Goal: Check status: Check status

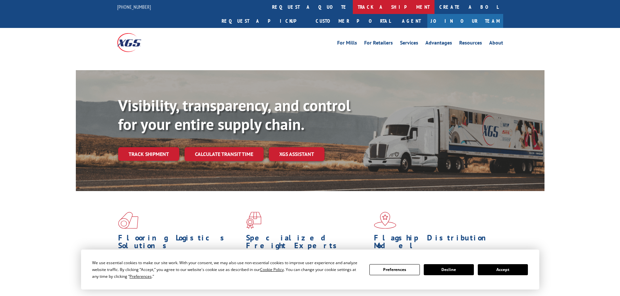
click at [353, 10] on link "track a shipment" at bounding box center [394, 7] width 82 height 14
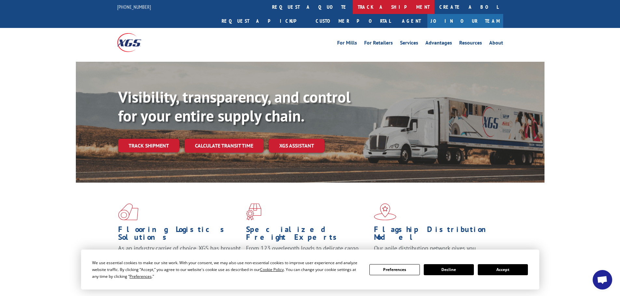
click at [353, 9] on link "track a shipment" at bounding box center [394, 7] width 82 height 14
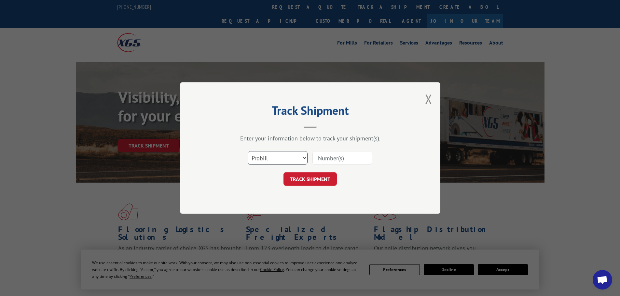
click at [256, 160] on select "Select category... Probill BOL PO" at bounding box center [278, 158] width 60 height 14
select select "bol"
click at [248, 151] on select "Select category... Probill BOL PO" at bounding box center [278, 158] width 60 height 14
click at [322, 160] on input at bounding box center [342, 158] width 60 height 14
paste input "6042811"
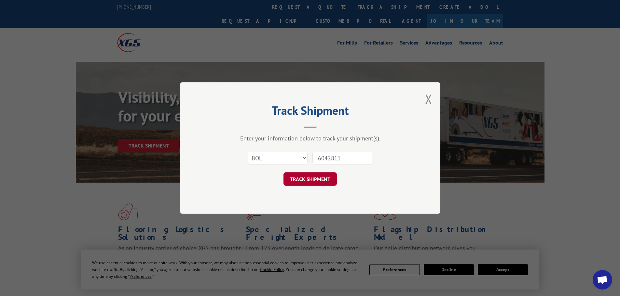
type input "6042811"
click at [319, 183] on button "TRACK SHIPMENT" at bounding box center [309, 179] width 53 height 14
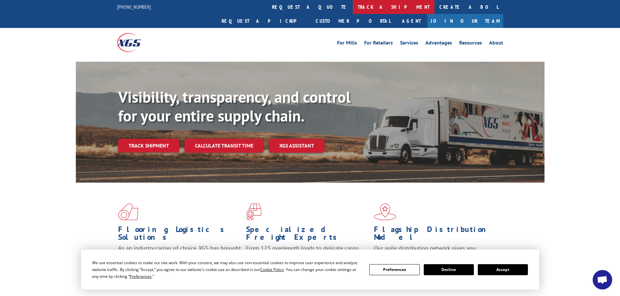
click at [353, 7] on link "track a shipment" at bounding box center [394, 7] width 82 height 14
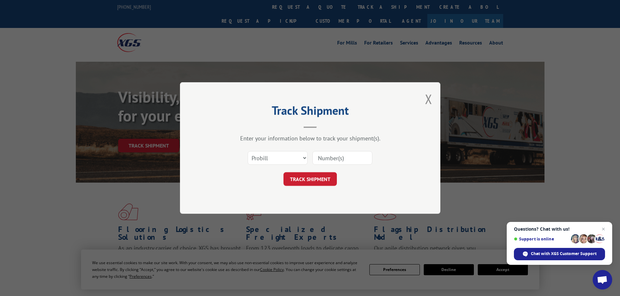
click at [334, 160] on input at bounding box center [342, 158] width 60 height 14
paste input "2850402"
type input "2850402"
click at [321, 179] on button "TRACK SHIPMENT" at bounding box center [309, 179] width 53 height 14
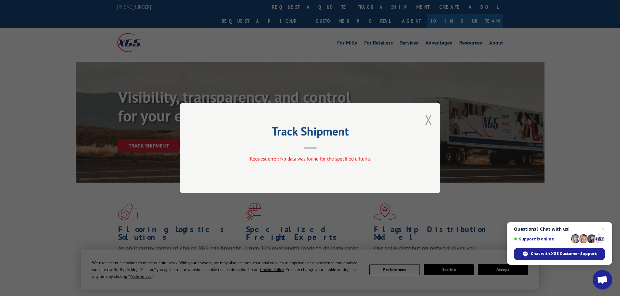
click at [429, 119] on button "Close modal" at bounding box center [428, 119] width 7 height 17
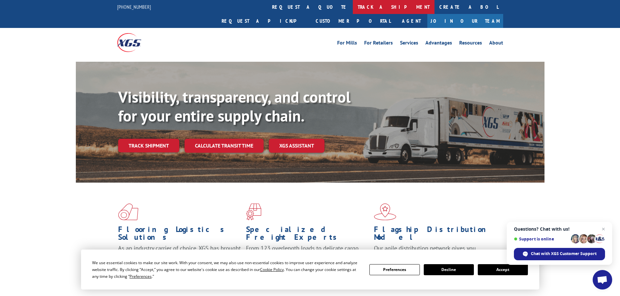
click at [353, 8] on link "track a shipment" at bounding box center [394, 7] width 82 height 14
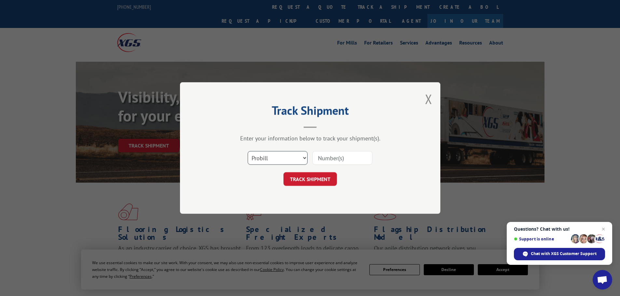
click at [289, 163] on select "Select category... Probill BOL PO" at bounding box center [278, 158] width 60 height 14
select select "bol"
click at [248, 151] on select "Select category... Probill BOL PO" at bounding box center [278, 158] width 60 height 14
click at [335, 157] on input at bounding box center [342, 158] width 60 height 14
paste input "2850402"
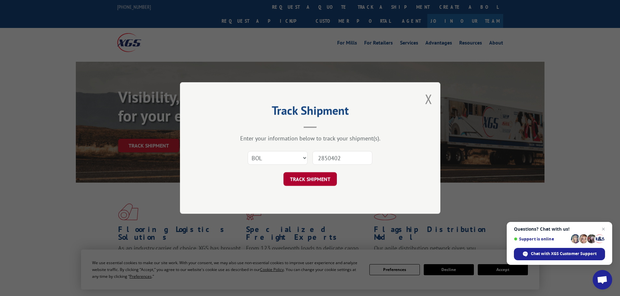
type input "2850402"
click at [311, 180] on button "TRACK SHIPMENT" at bounding box center [309, 179] width 53 height 14
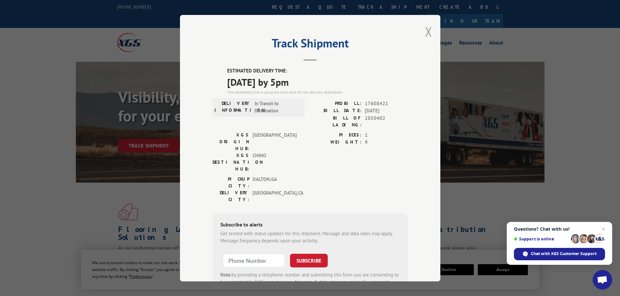
click at [425, 34] on button "Close modal" at bounding box center [428, 31] width 7 height 17
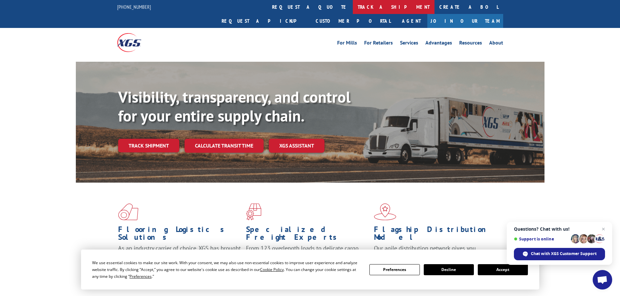
click at [353, 10] on link "track a shipment" at bounding box center [394, 7] width 82 height 14
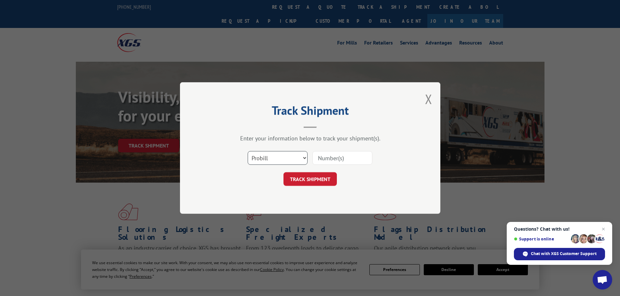
click at [278, 159] on select "Select category... Probill BOL PO" at bounding box center [278, 158] width 60 height 14
select select "bol"
click at [248, 151] on select "Select category... Probill BOL PO" at bounding box center [278, 158] width 60 height 14
click at [356, 163] on input at bounding box center [342, 158] width 60 height 14
paste input "6043046"
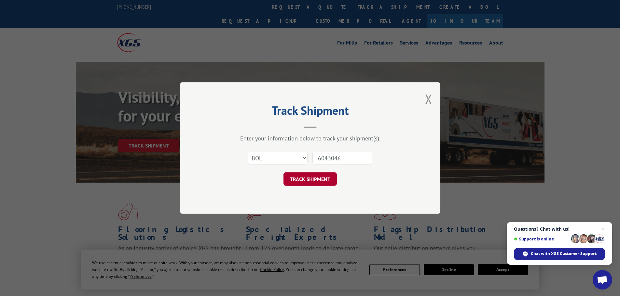
type input "6043046"
click at [324, 177] on button "TRACK SHIPMENT" at bounding box center [309, 179] width 53 height 14
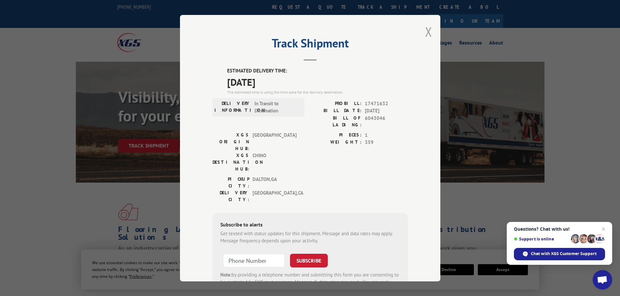
click at [425, 31] on button "Close modal" at bounding box center [428, 31] width 7 height 17
